Goal: Task Accomplishment & Management: Complete application form

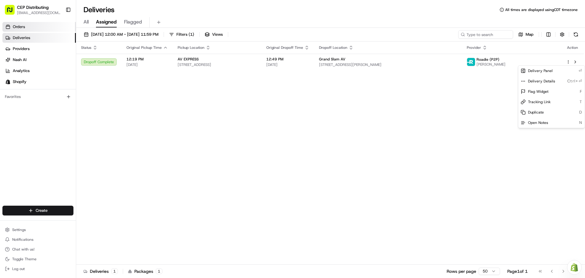
click at [36, 26] on html "CEP Distributing [EMAIL_ADDRESS][DOMAIN_NAME] Toggle Sidebar Orders Deliveries …" at bounding box center [292, 139] width 585 height 278
click at [46, 208] on html "CEP Distributing [EMAIL_ADDRESS][DOMAIN_NAME] Toggle Sidebar Orders Deliveries …" at bounding box center [292, 139] width 585 height 278
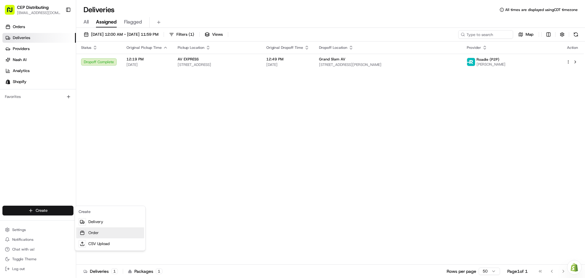
click at [99, 233] on link "Order" at bounding box center [110, 232] width 68 height 11
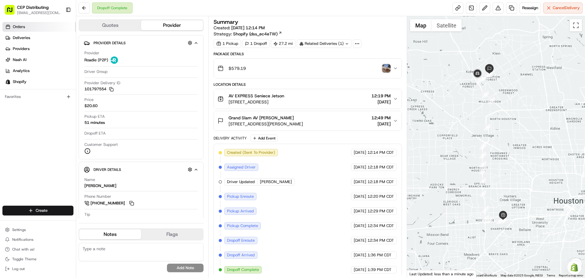
click at [27, 26] on link "Orders" at bounding box center [38, 27] width 73 height 10
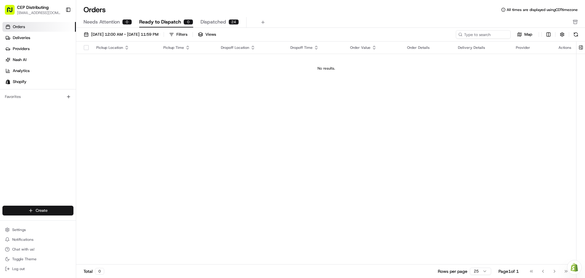
click at [59, 209] on html "CEP Distributing seniece@avexpress.net Toggle Sidebar Orders Deliveries Provide…" at bounding box center [292, 139] width 585 height 278
click at [99, 231] on link "Order" at bounding box center [110, 232] width 68 height 11
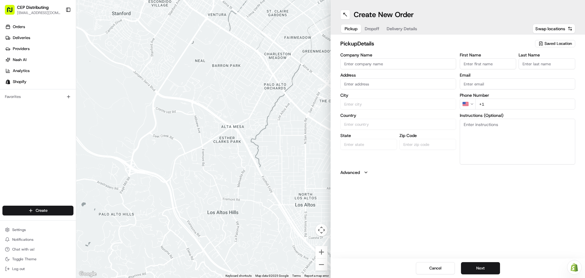
click at [364, 61] on input "Company Name" at bounding box center [398, 63] width 116 height 11
type input "AV EXPRESS"
type input "[STREET_ADDRESS]"
type input "Seniece"
type input "Jetson"
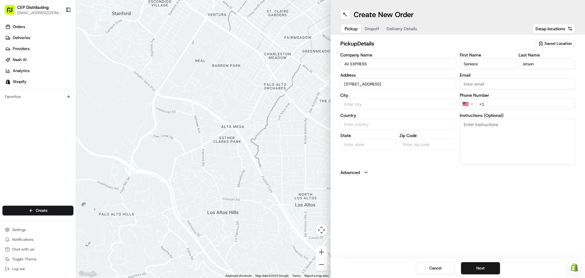
type input "[EMAIL_ADDRESS][DOMAIN_NAME]"
click at [403, 99] on div "8720 Westpark Dr b, Houston, TX 77063, USA" at bounding box center [398, 96] width 113 height 9
type input "[STREET_ADDRESS]"
type input "Houston"
type input "United States"
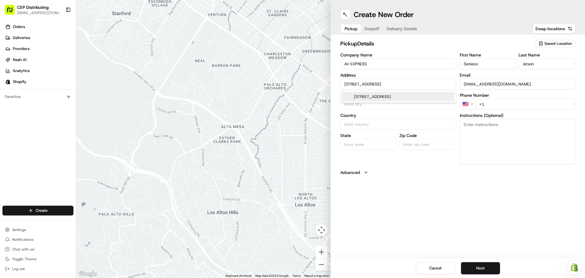
type input "TX"
type input "77063"
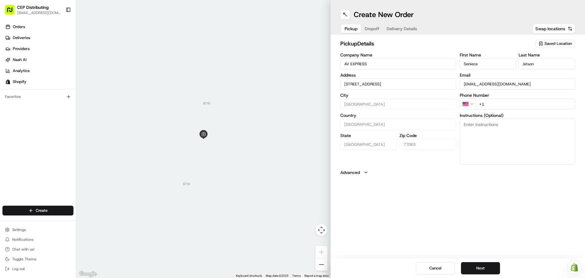
click at [515, 103] on input "+1" at bounding box center [525, 103] width 100 height 11
type input "+1 346 504 5922"
click at [495, 127] on textarea "Instructions (Optional)" at bounding box center [518, 142] width 116 height 46
type textarea "Pick up Order# 2714 in front entrance."
click at [518, 185] on div "Create New Order Pickup Dropoff Delivery Details Swap locations pickup Details …" at bounding box center [458, 139] width 254 height 278
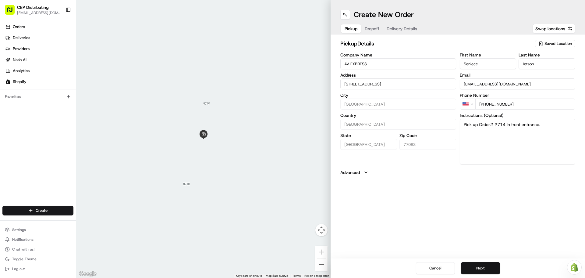
click at [482, 267] on button "Next" at bounding box center [480, 268] width 39 height 12
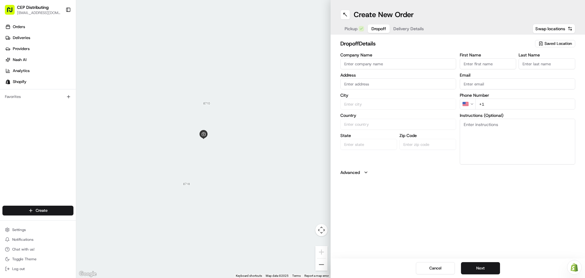
click at [371, 61] on input "Company Name" at bounding box center [398, 63] width 116 height 11
type input "RDI"
type input "335 Biscayne Blvd, El Lago, TX 77586, USA"
type input "Josh"
type input "Marks"
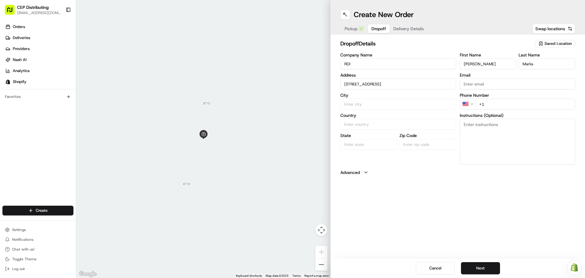
type input "joshmarks@rdihometheater.com"
click at [395, 97] on div "335 Biscayne Blvd, El Lago, TX 77586, USA" at bounding box center [398, 96] width 113 height 9
type input "El Lago"
type input "United States"
type input "TX"
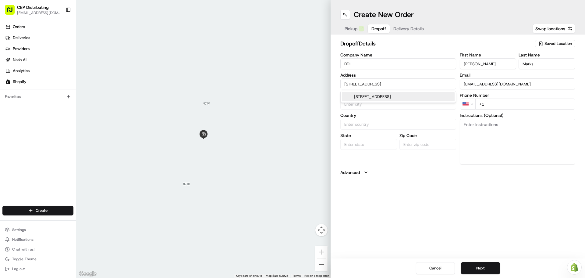
type input "77586"
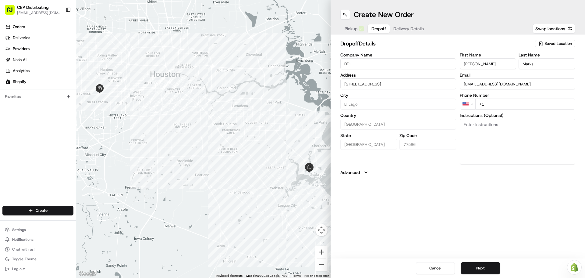
click at [502, 103] on input "+1" at bounding box center [525, 103] width 100 height 11
click at [493, 104] on input "+1" at bounding box center [525, 103] width 100 height 11
type input "+1 281 460 0200"
type textarea "Contact Josh 281-460-0200 for delivery instruction"
click at [488, 269] on button "Next" at bounding box center [480, 268] width 39 height 12
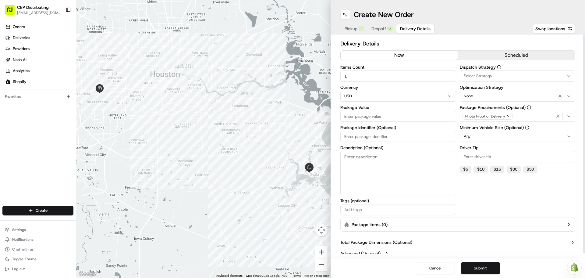
click at [372, 116] on input "Package Value" at bounding box center [398, 116] width 116 height 11
type input "640.00"
click at [374, 135] on input "Package Identifier (Optional)" at bounding box center [398, 136] width 116 height 11
type input "Order# 2714"
click at [475, 191] on div "Dispatch Strategy Select Strategy Optimization Strategy None Package Requiremen…" at bounding box center [518, 140] width 116 height 150
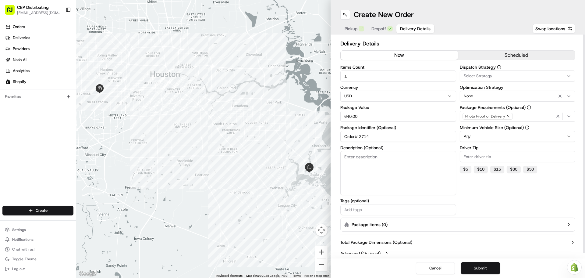
click at [463, 169] on button "$ 5" at bounding box center [466, 168] width 12 height 7
click at [472, 192] on div "Dispatch Strategy Select Strategy Optimization Strategy None Package Requiremen…" at bounding box center [518, 140] width 116 height 150
click at [495, 76] on div "Select Strategy" at bounding box center [517, 75] width 113 height 5
click at [505, 111] on span "Shopify" at bounding box center [507, 108] width 75 height 5
click at [500, 192] on html "CEP Distributing seniece@avexpress.net Toggle Sidebar Orders Deliveries Provide…" at bounding box center [292, 139] width 585 height 278
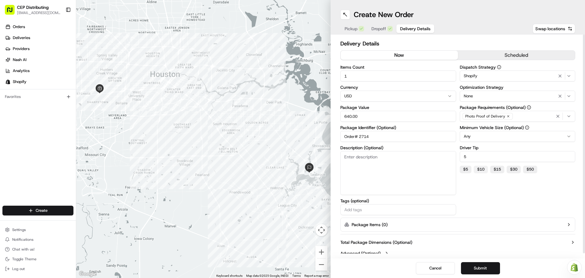
click at [482, 169] on button "$ 10" at bounding box center [481, 168] width 14 height 7
click at [496, 167] on button "$ 15" at bounding box center [497, 168] width 14 height 7
type input "15"
click at [479, 200] on div "Dispatch Strategy Shopify Optimization Strategy None Package Requirements (Opti…" at bounding box center [518, 140] width 116 height 150
click at [495, 266] on button "Submit" at bounding box center [480, 268] width 39 height 12
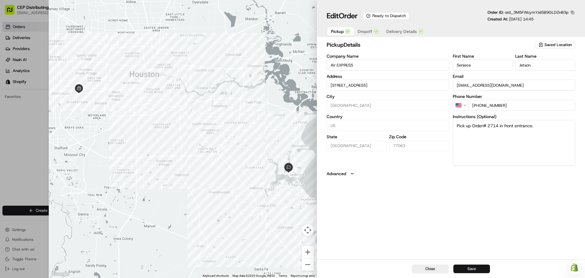
click at [481, 268] on button "Save" at bounding box center [471, 268] width 37 height 9
type input "+1"
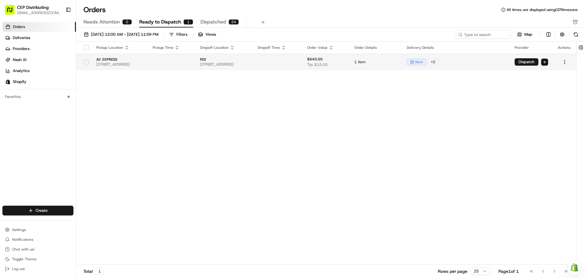
click at [526, 60] on button "Dispatch" at bounding box center [527, 61] width 24 height 7
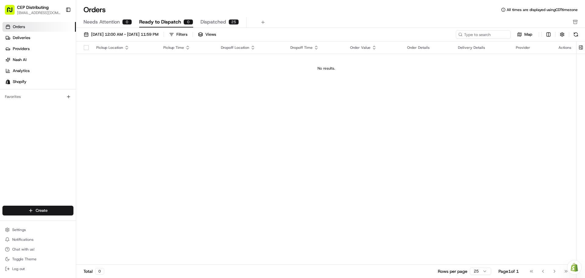
click at [220, 22] on span "Dispatched" at bounding box center [214, 21] width 26 height 7
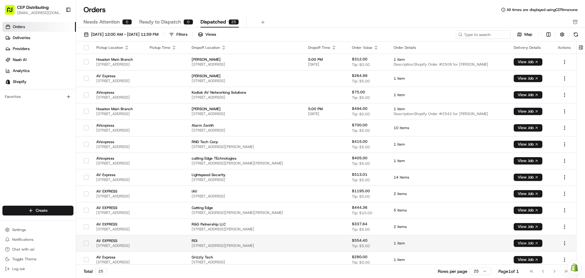
scroll to position [201, 0]
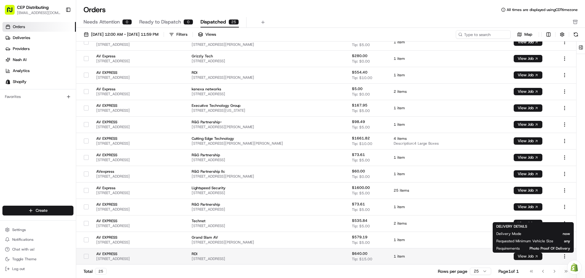
click at [531, 254] on body "CEP Distributing seniece@avexpress.net Toggle Sidebar Orders Deliveries Provide…" at bounding box center [292, 139] width 585 height 278
click at [531, 255] on button "View Job" at bounding box center [528, 255] width 29 height 7
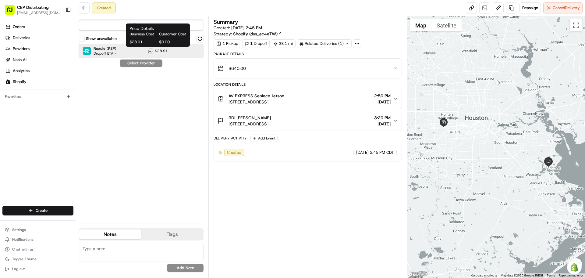
click at [167, 53] on span "$28.91" at bounding box center [161, 50] width 13 height 5
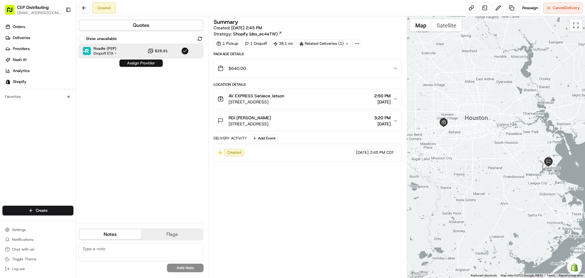
click at [143, 66] on button "Assign Provider" at bounding box center [140, 62] width 43 height 7
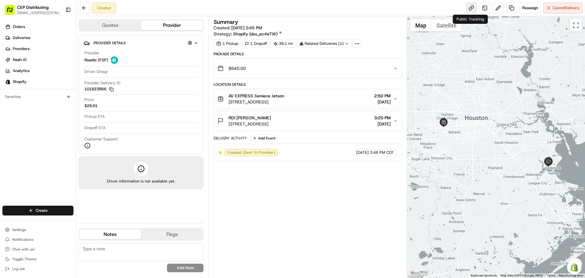
click at [469, 9] on link at bounding box center [471, 7] width 11 height 11
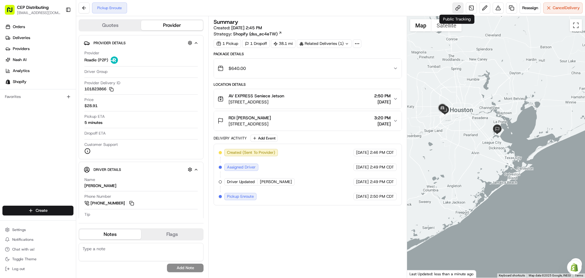
click at [458, 5] on link at bounding box center [458, 7] width 11 height 11
